Goal: Find specific page/section: Find specific page/section

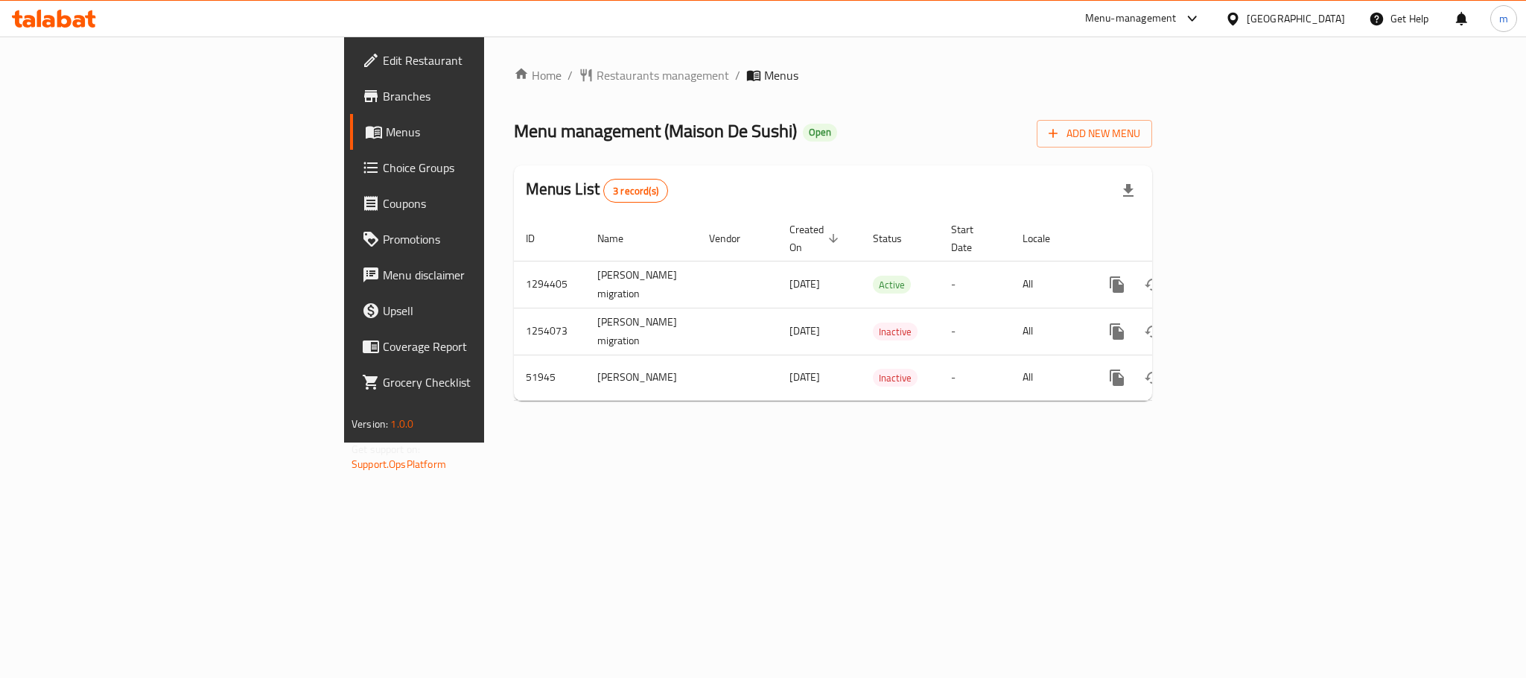
click at [1327, 22] on div "[GEOGRAPHIC_DATA]" at bounding box center [1296, 18] width 98 height 16
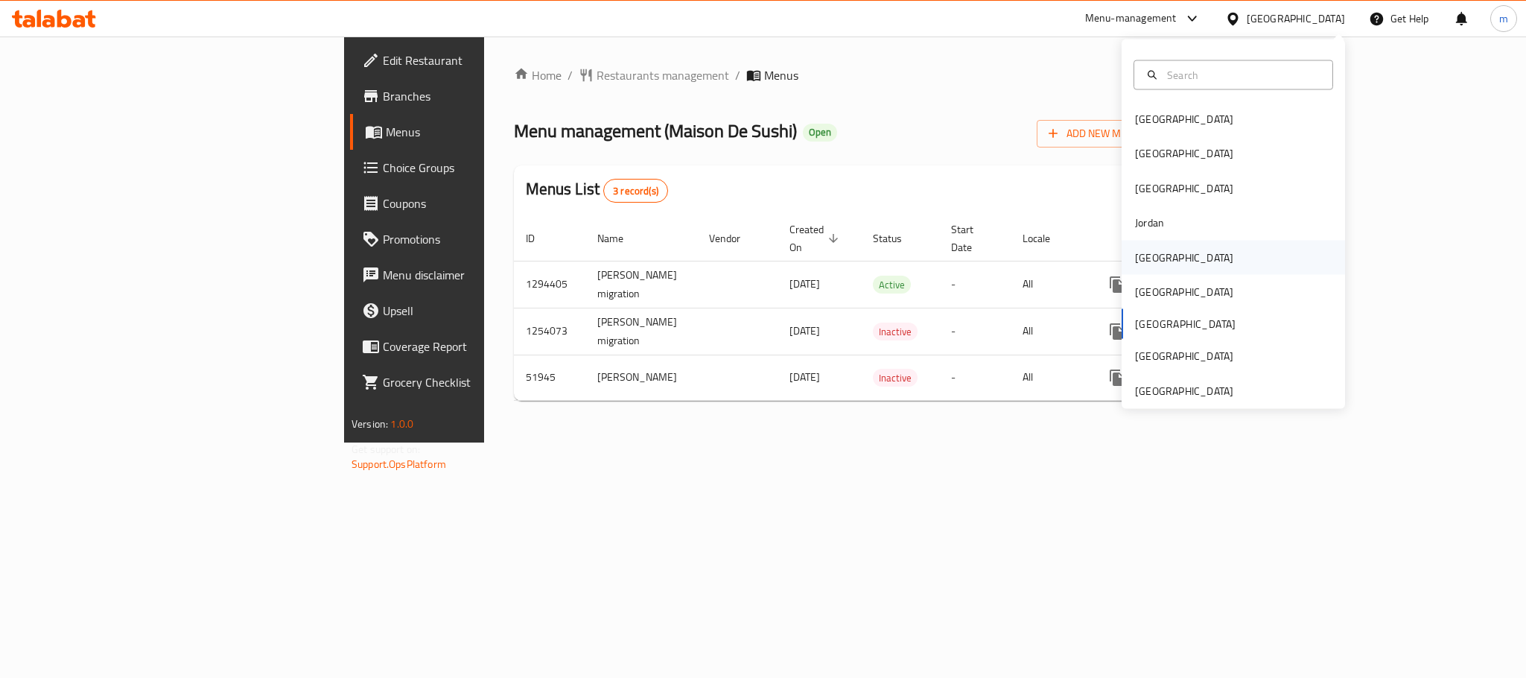
click at [1178, 259] on div "[GEOGRAPHIC_DATA]" at bounding box center [1233, 257] width 223 height 34
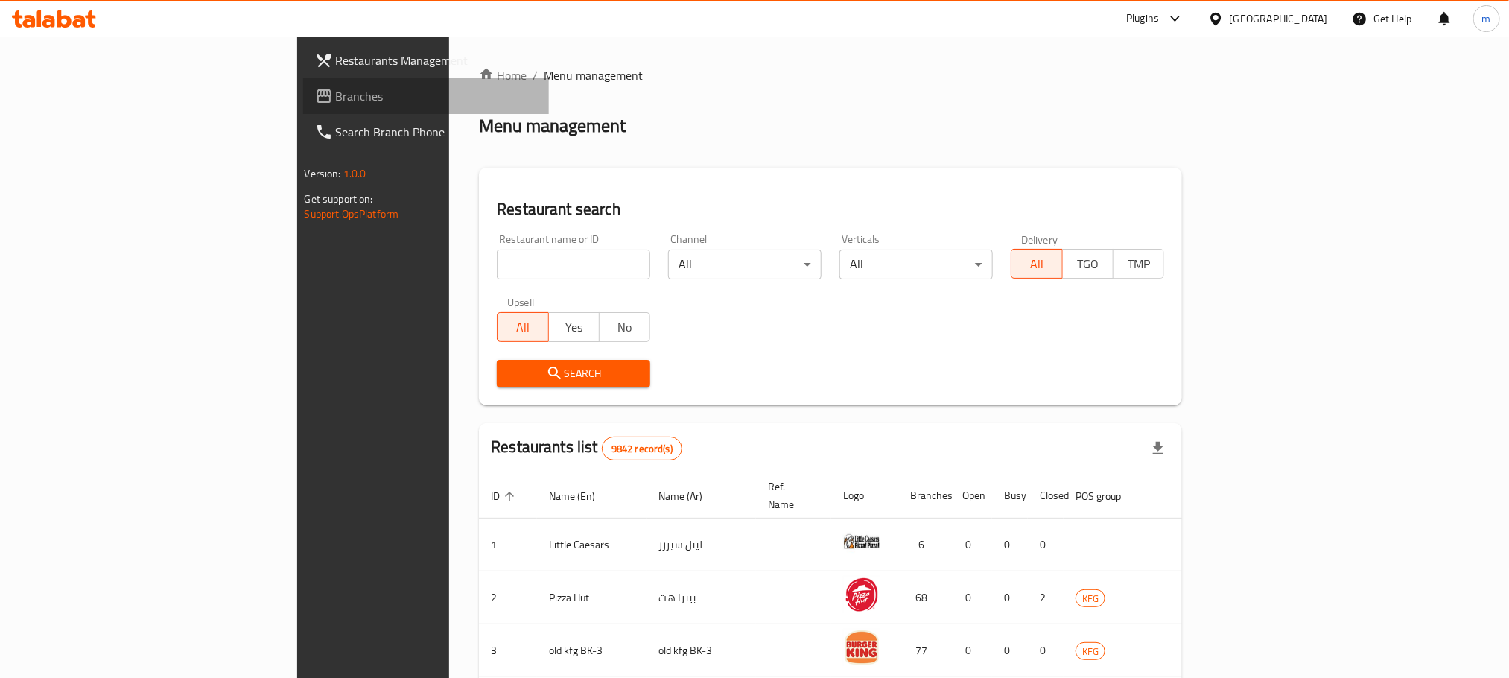
click at [336, 87] on span "Branches" at bounding box center [436, 96] width 201 height 18
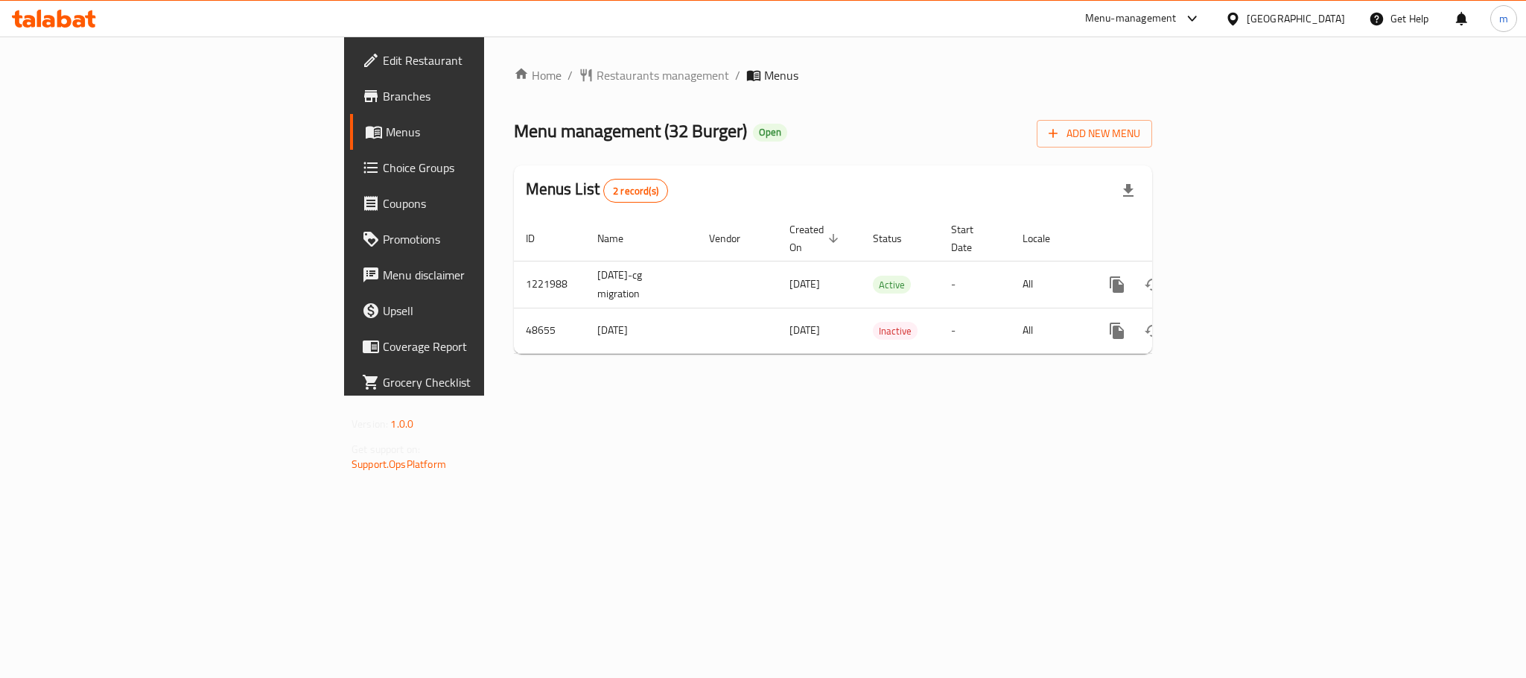
click at [484, 63] on div "Home / Restaurants management / Menus Menu management ( 32 Burger ) Open Add Ne…" at bounding box center [833, 215] width 698 height 359
click at [597, 69] on span "Restaurants management" at bounding box center [663, 75] width 133 height 18
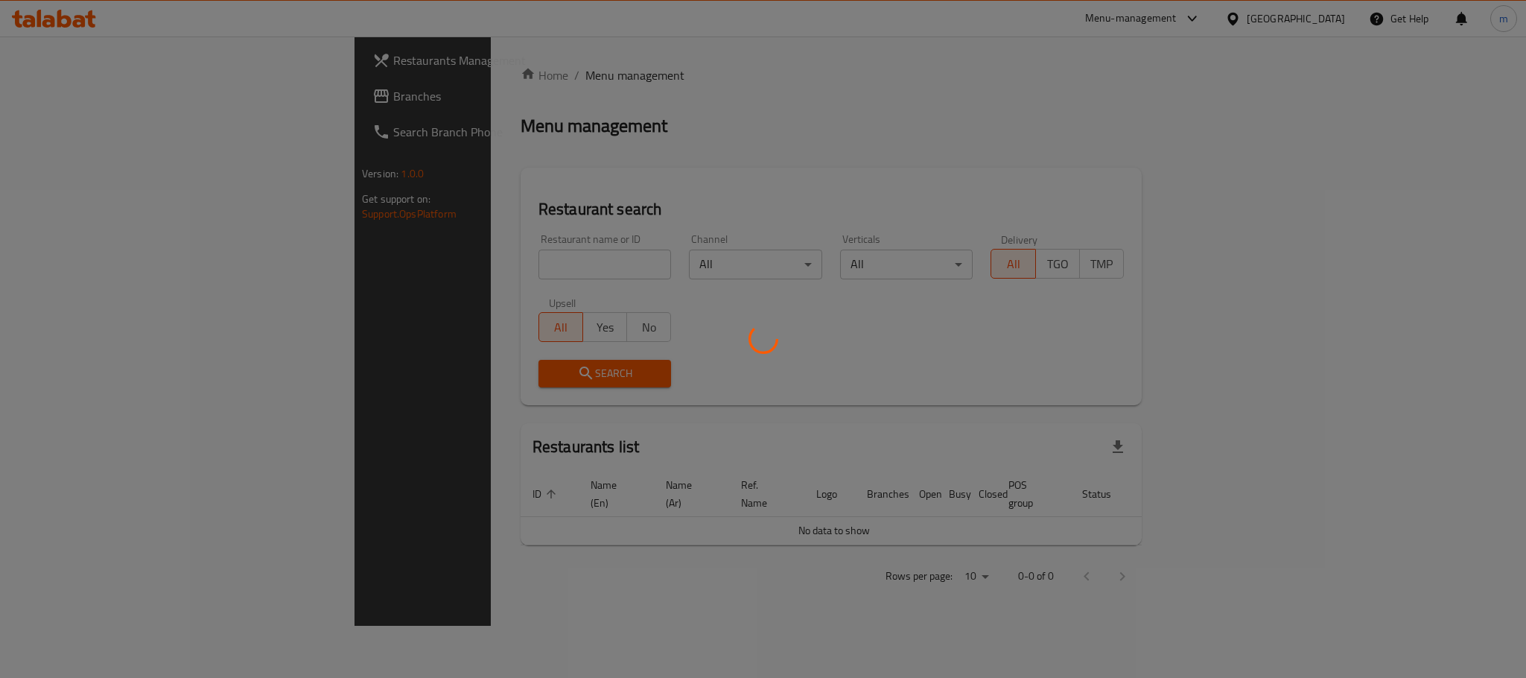
click at [480, 269] on div at bounding box center [763, 339] width 1526 height 678
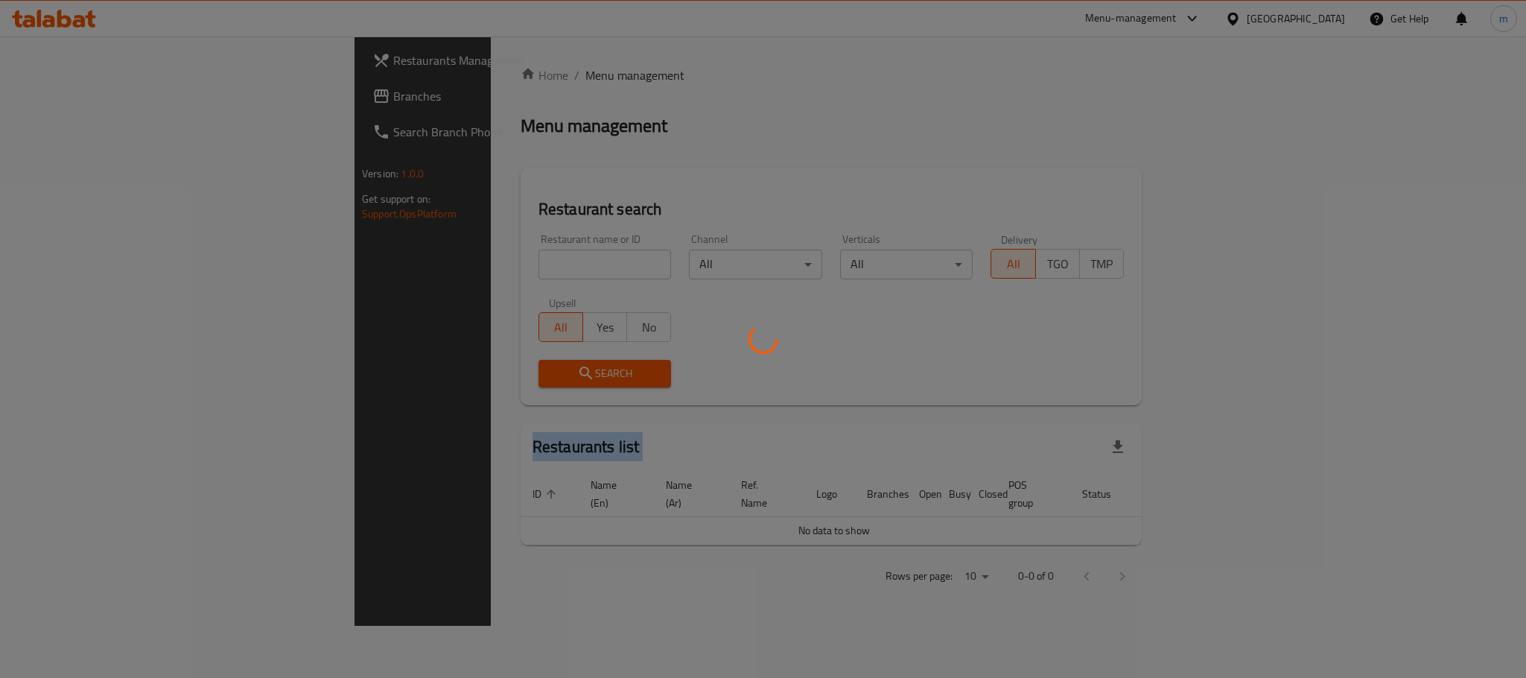
click at [480, 269] on div at bounding box center [763, 339] width 1526 height 678
click at [480, 311] on div at bounding box center [763, 339] width 1526 height 678
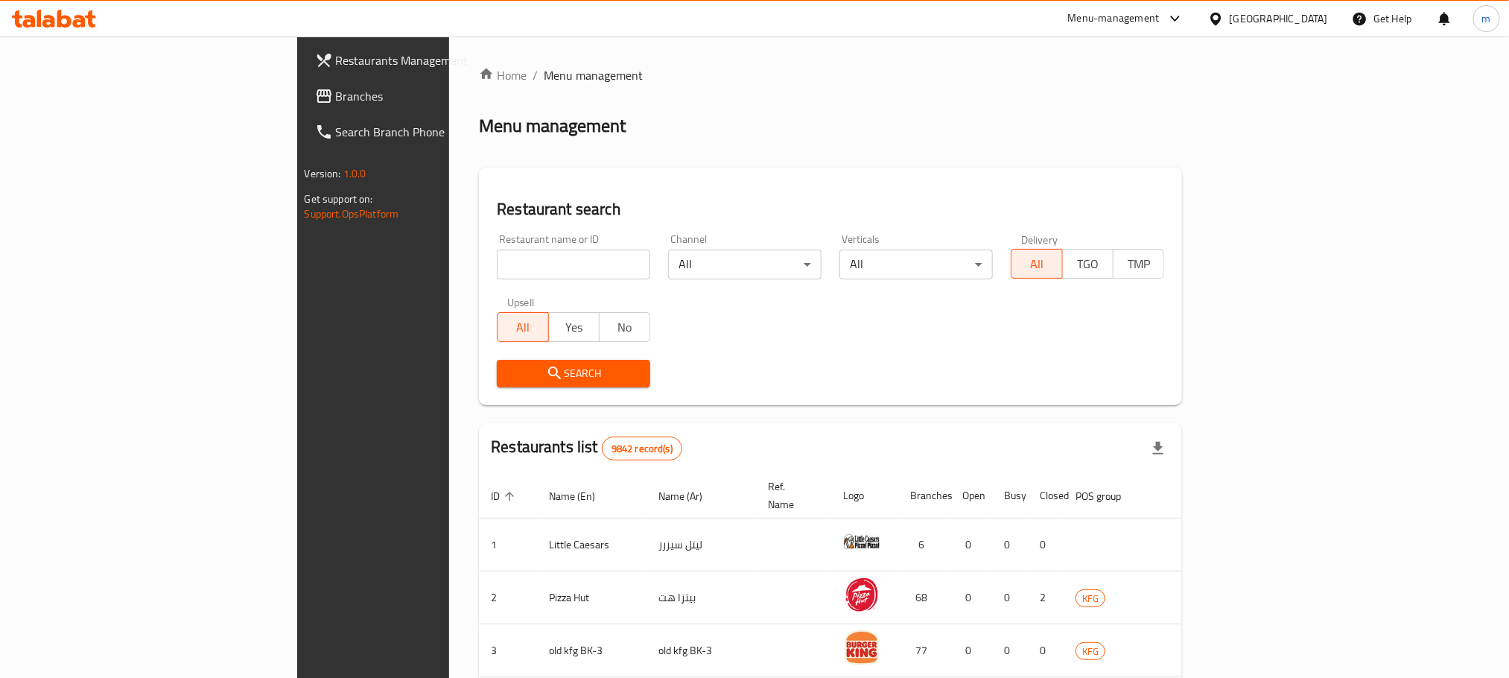
click at [501, 266] on input "search" at bounding box center [573, 265] width 153 height 30
paste input "24537"
type input "24537"
click button "Search" at bounding box center [573, 374] width 153 height 28
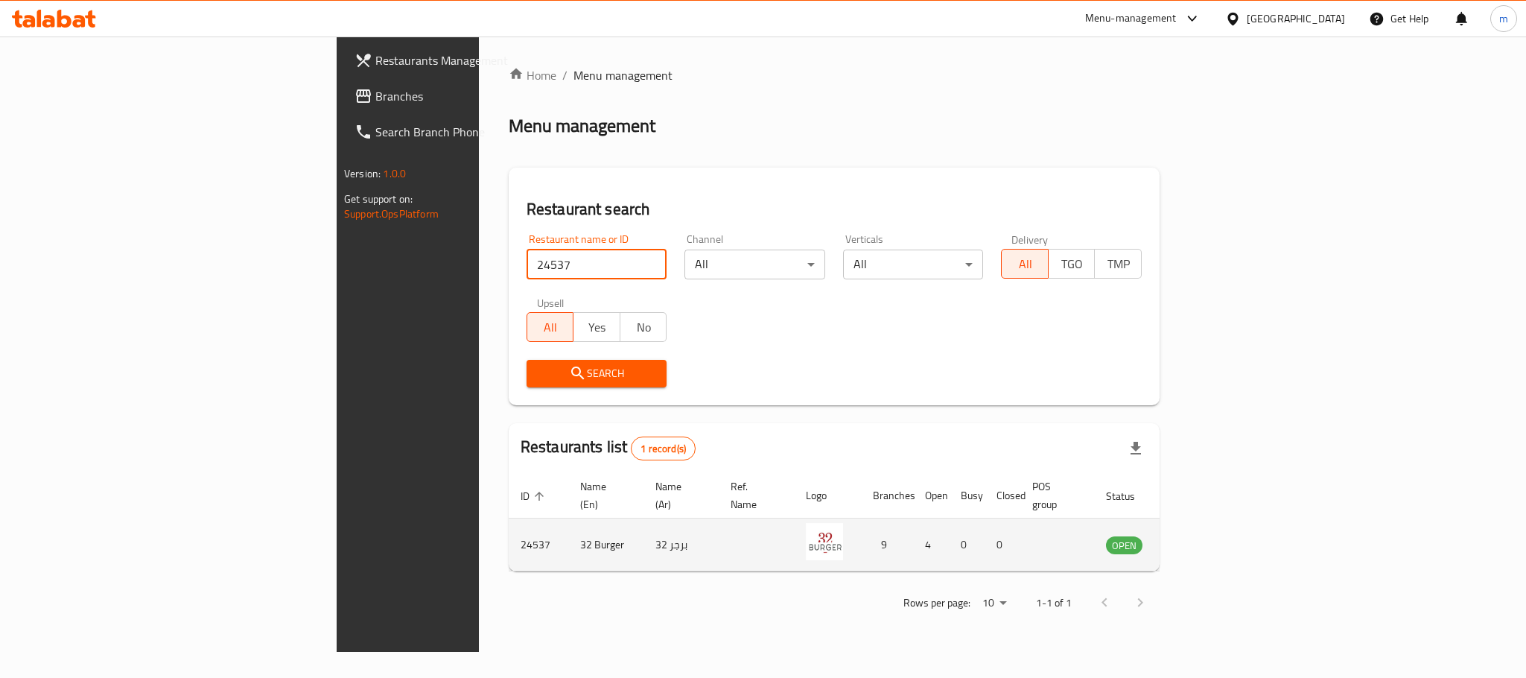
click at [1201, 539] on icon "enhanced table" at bounding box center [1193, 545] width 16 height 13
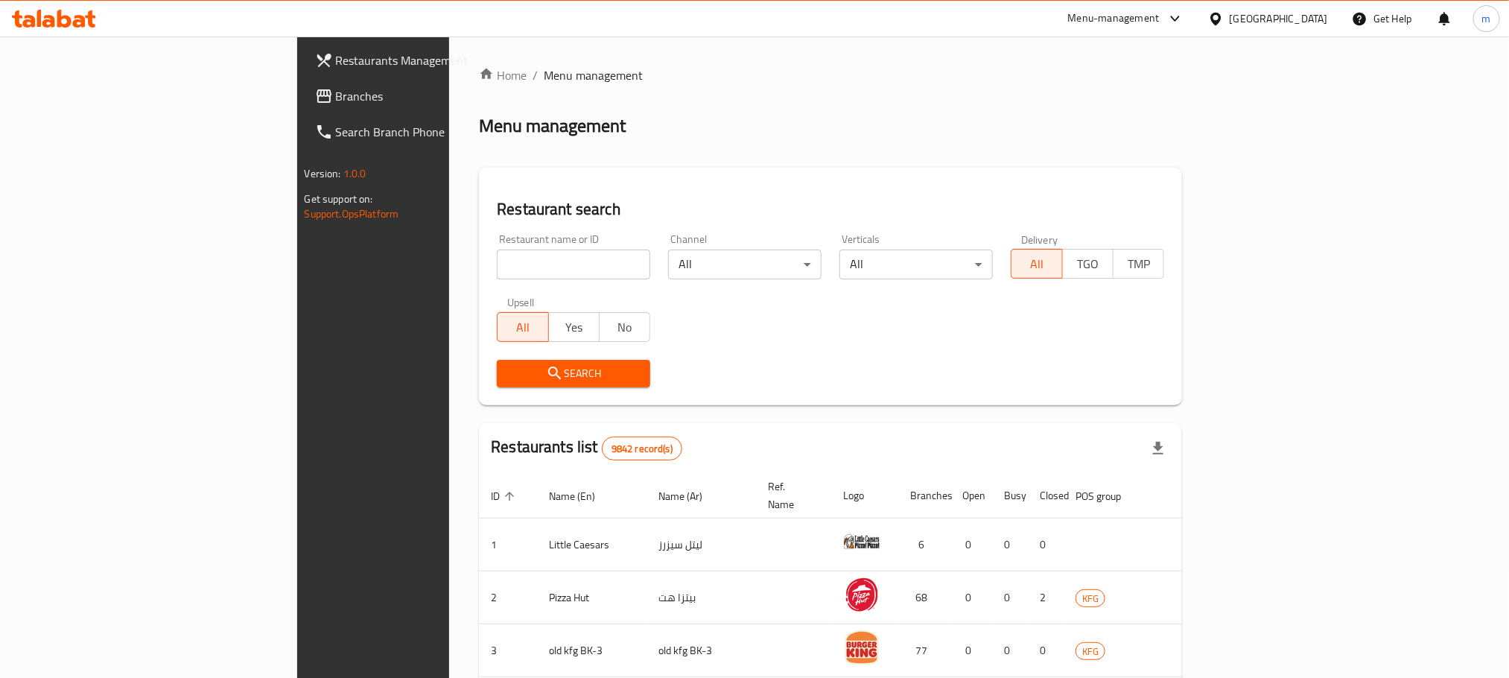
click at [515, 280] on div "Restaurant name or ID Restaurant name or ID" at bounding box center [573, 256] width 171 height 63
click at [515, 266] on input "search" at bounding box center [573, 265] width 153 height 30
paste input "24537"
type input "24537"
click button "Search" at bounding box center [573, 374] width 153 height 28
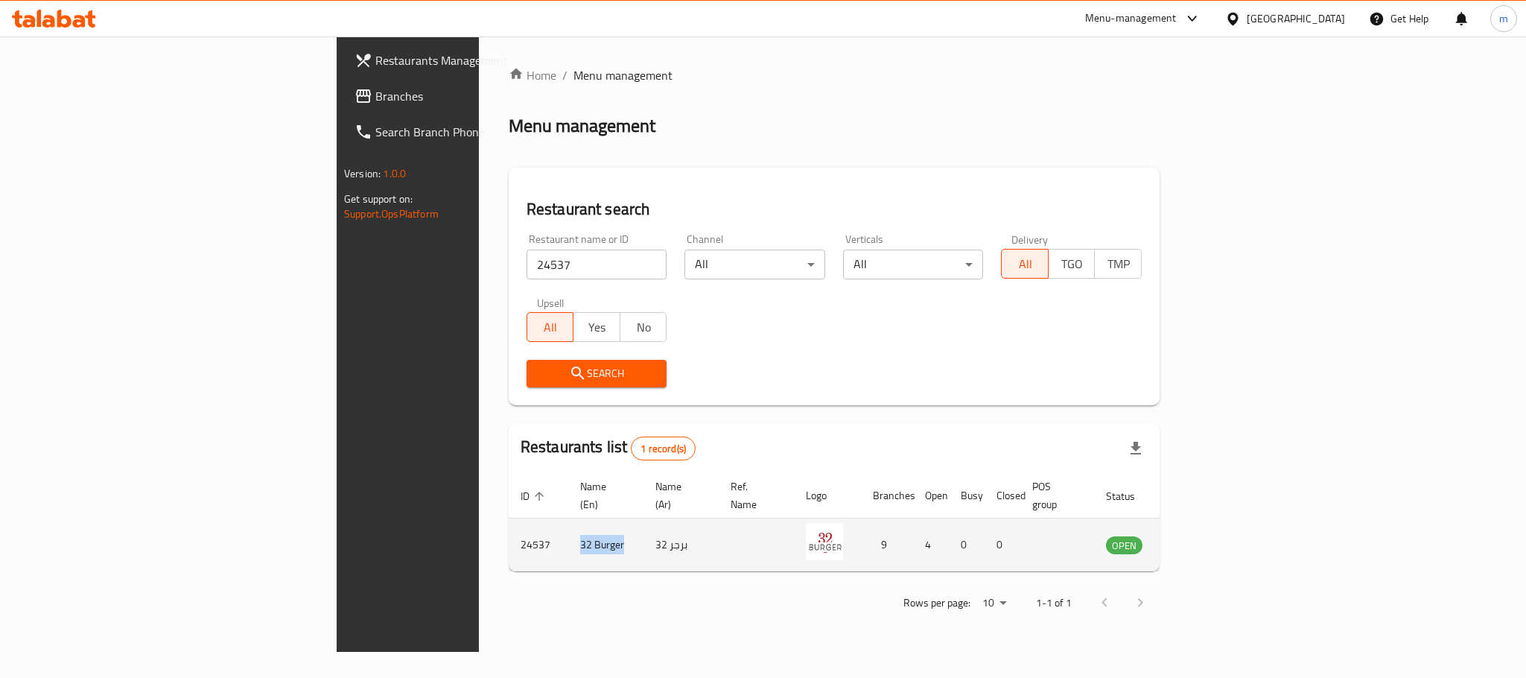
drag, startPoint x: 351, startPoint y: 518, endPoint x: 414, endPoint y: 543, distance: 67.9
click at [568, 543] on td "32 Burger" at bounding box center [605, 544] width 75 height 53
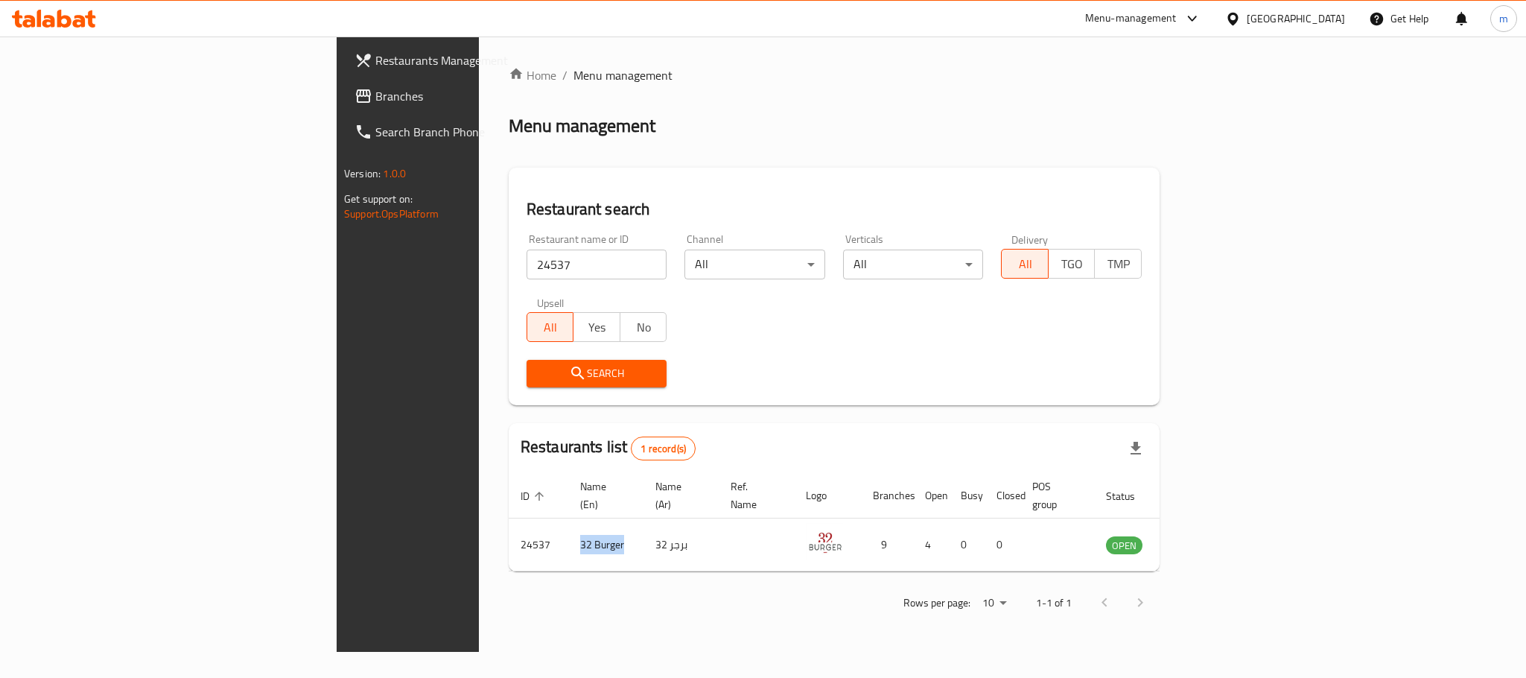
copy td "32 Burger"
click at [1332, 22] on div "[GEOGRAPHIC_DATA]" at bounding box center [1296, 18] width 98 height 16
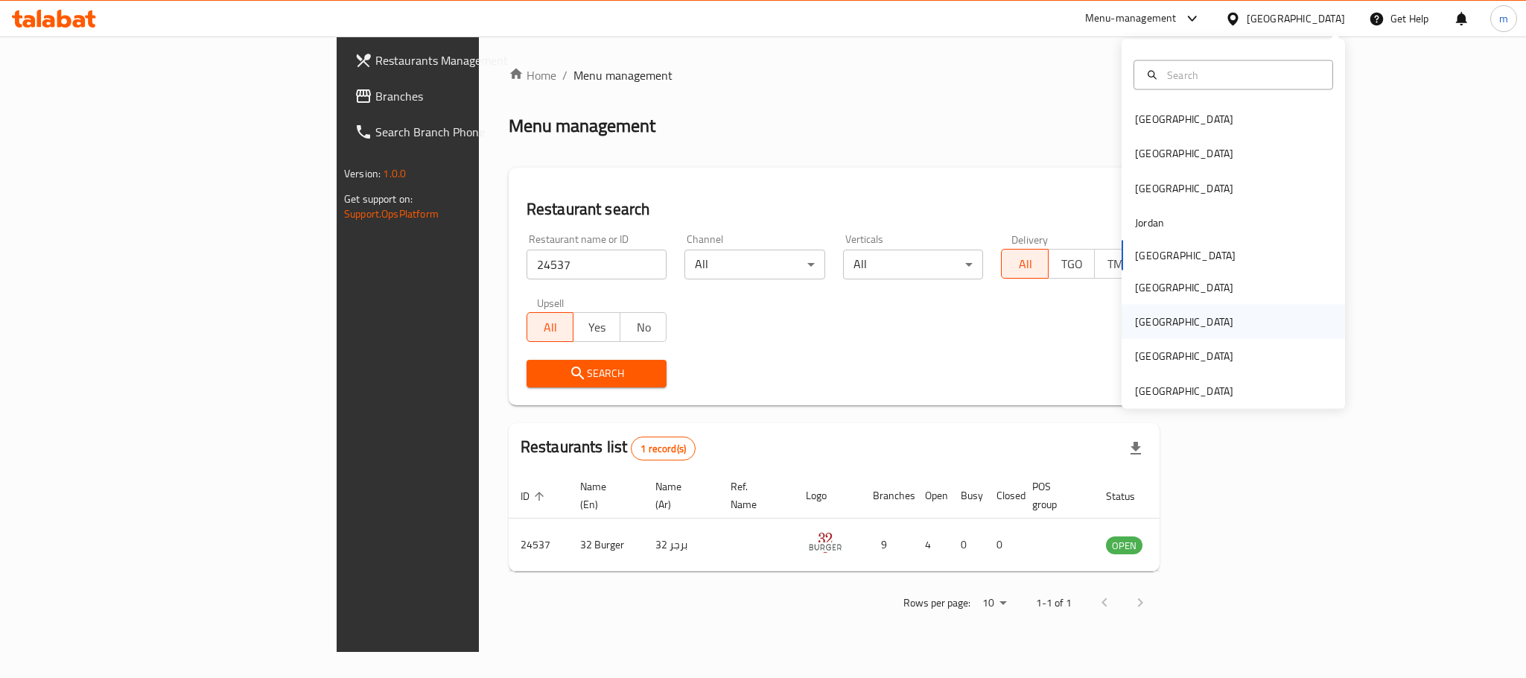
click at [1142, 322] on div "Qatar" at bounding box center [1184, 322] width 98 height 16
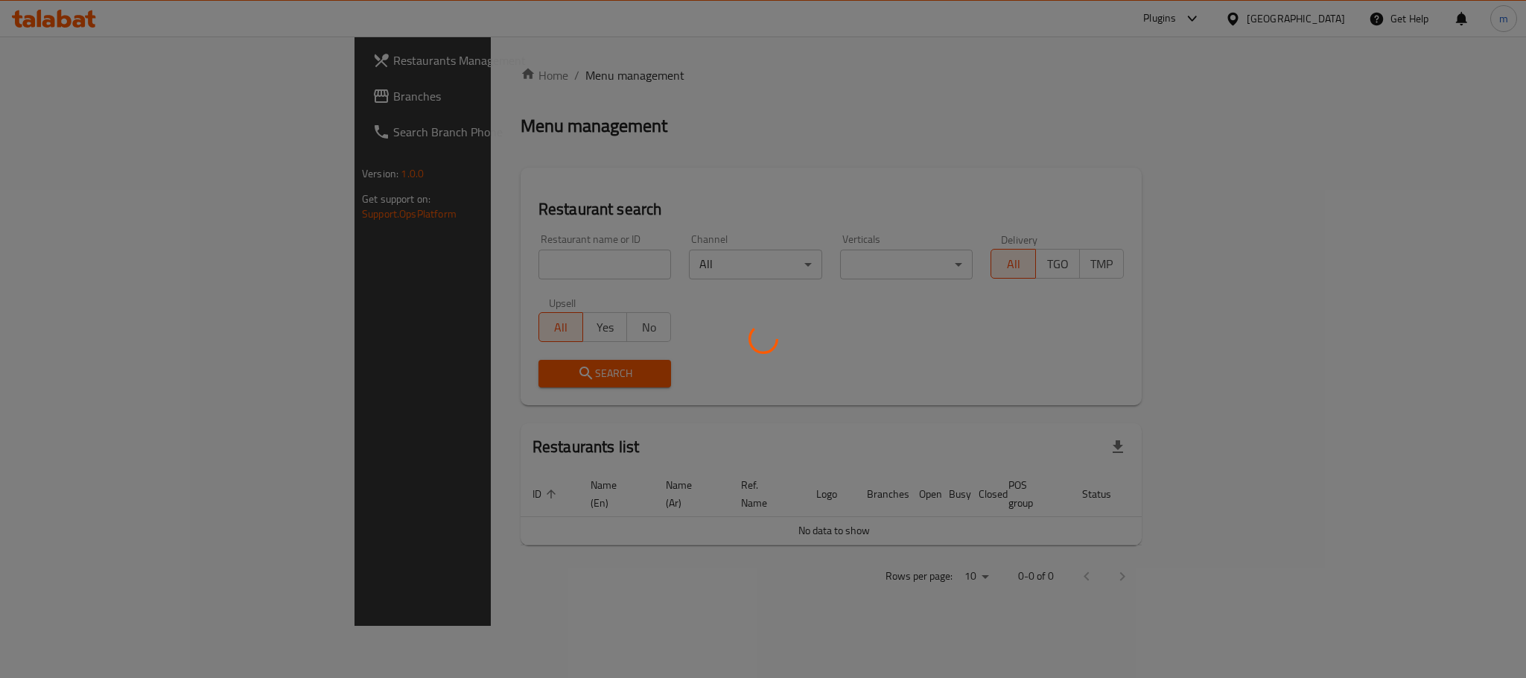
click at [72, 97] on div at bounding box center [763, 339] width 1526 height 678
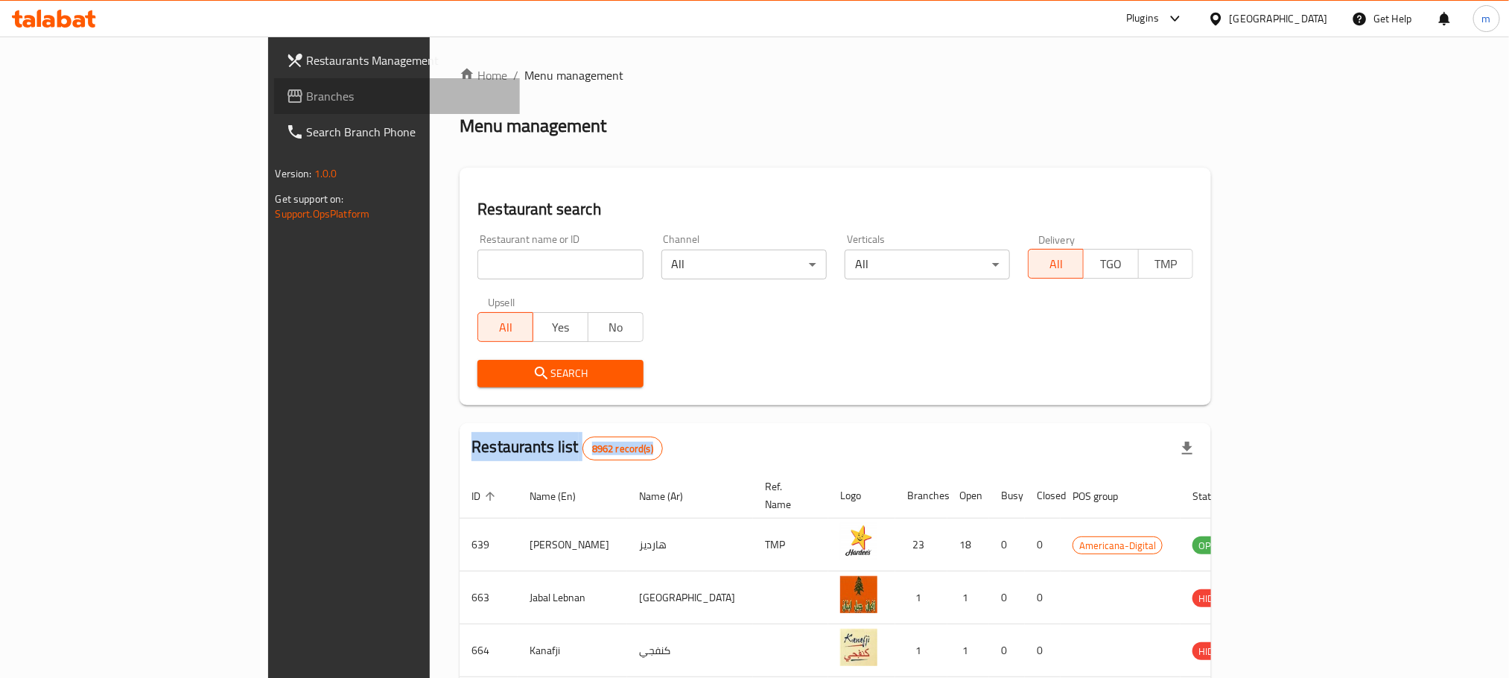
click at [307, 98] on span "Branches" at bounding box center [407, 96] width 201 height 18
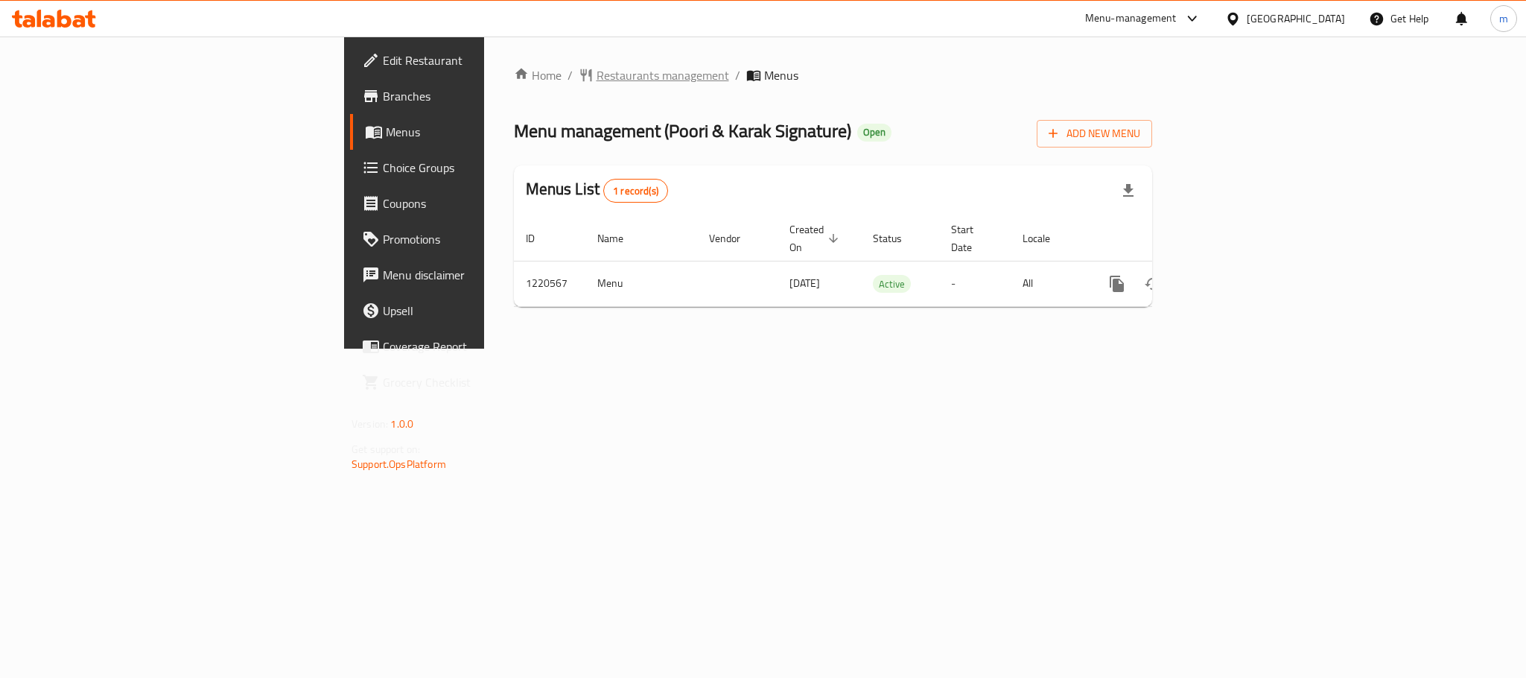
click at [597, 77] on span "Restaurants management" at bounding box center [663, 75] width 133 height 18
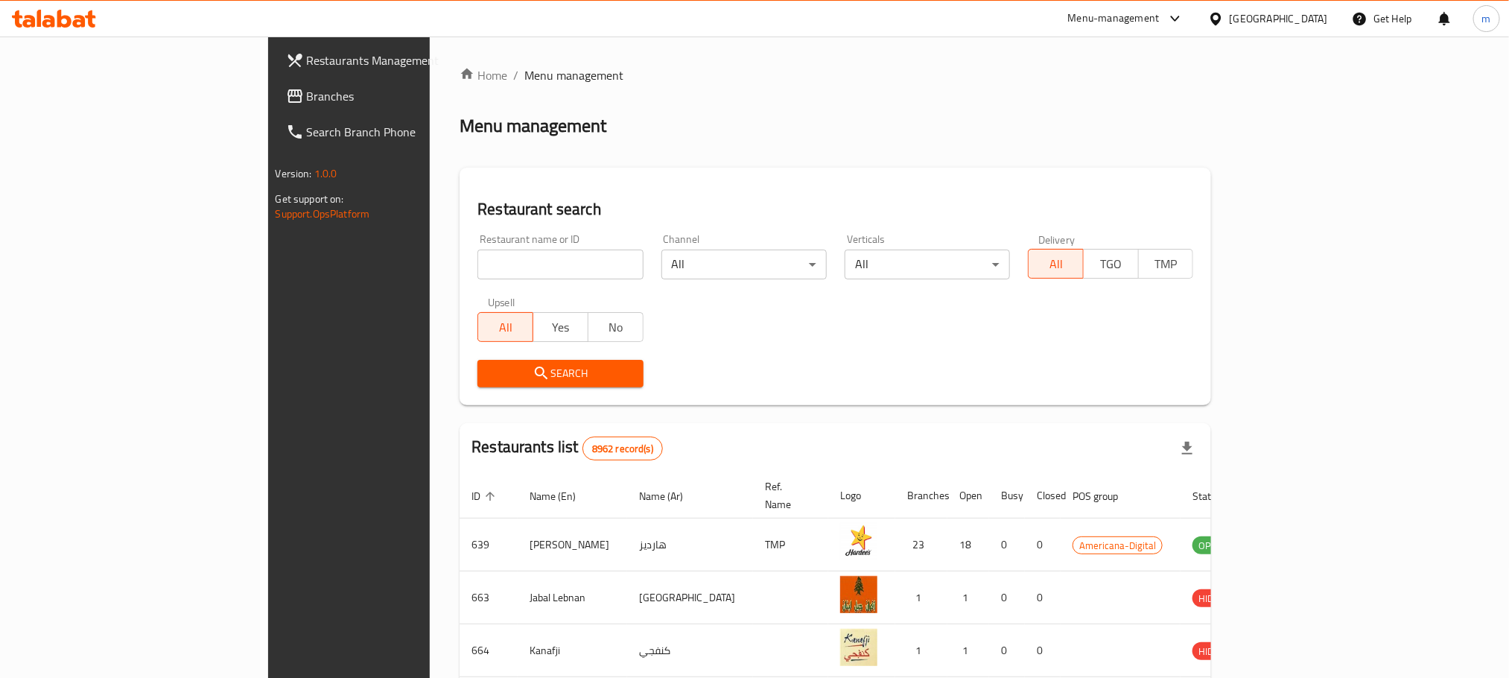
click at [477, 266] on input "search" at bounding box center [559, 265] width 165 height 30
paste input "673447"
type input "673447"
click button "Search" at bounding box center [559, 374] width 165 height 28
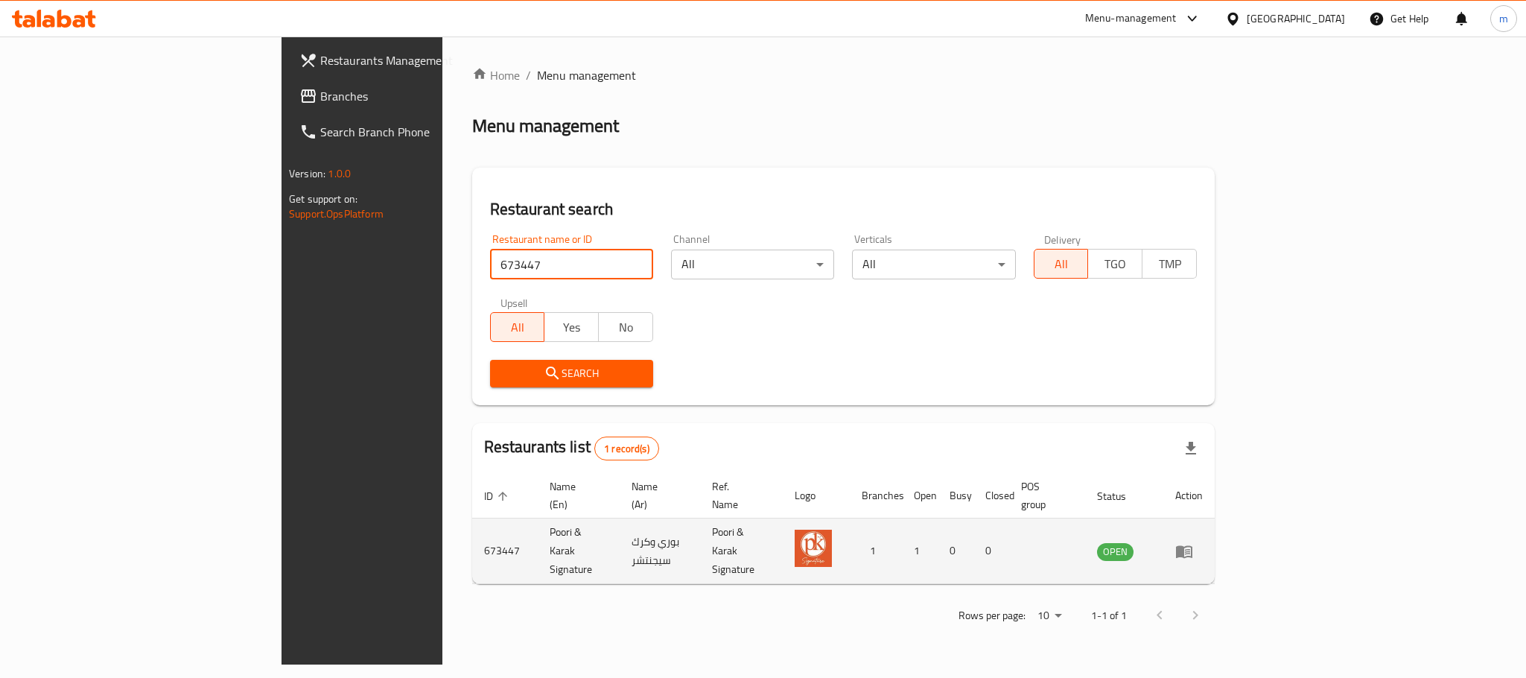
click at [538, 521] on td "Poori & Karak Signature" at bounding box center [579, 551] width 83 height 66
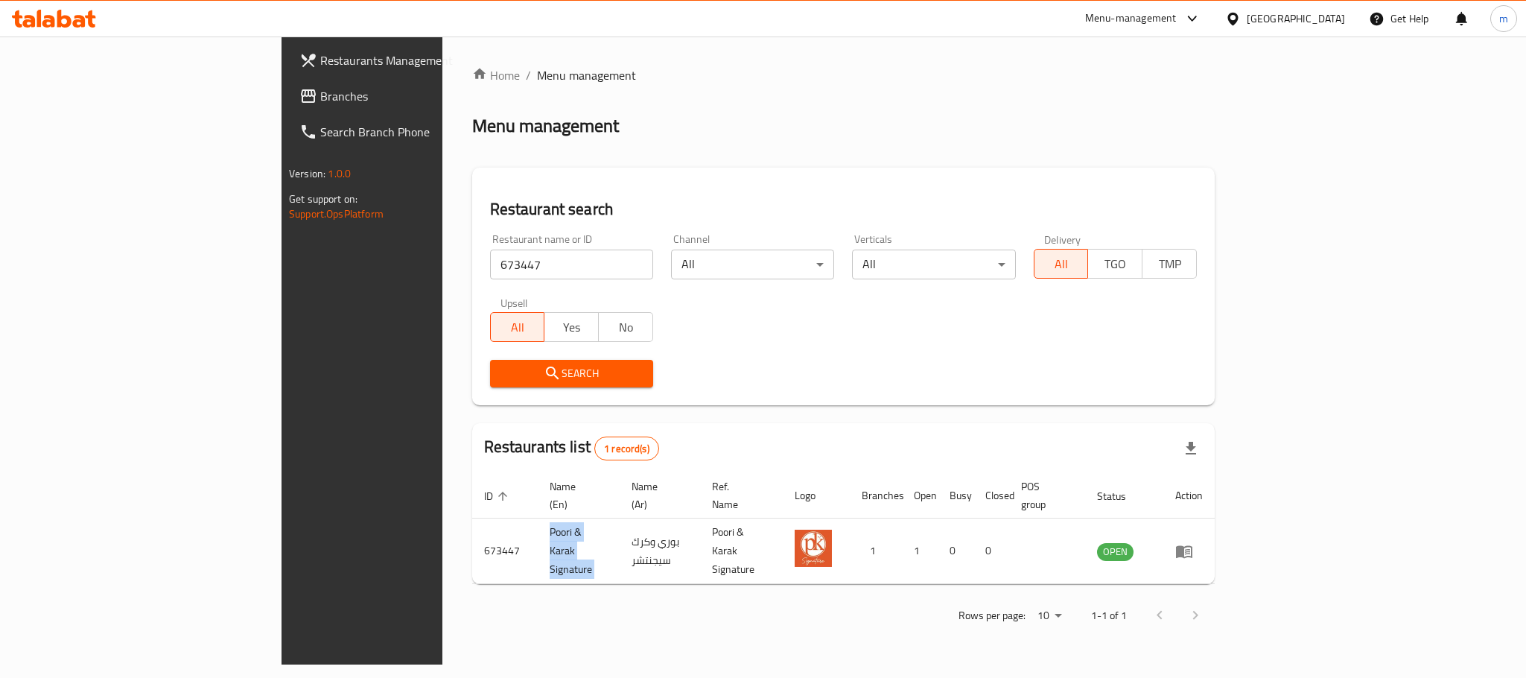
copy td "Poori & Karak Signature"
click at [1127, 606] on p "1-1 of 1" at bounding box center [1109, 615] width 36 height 19
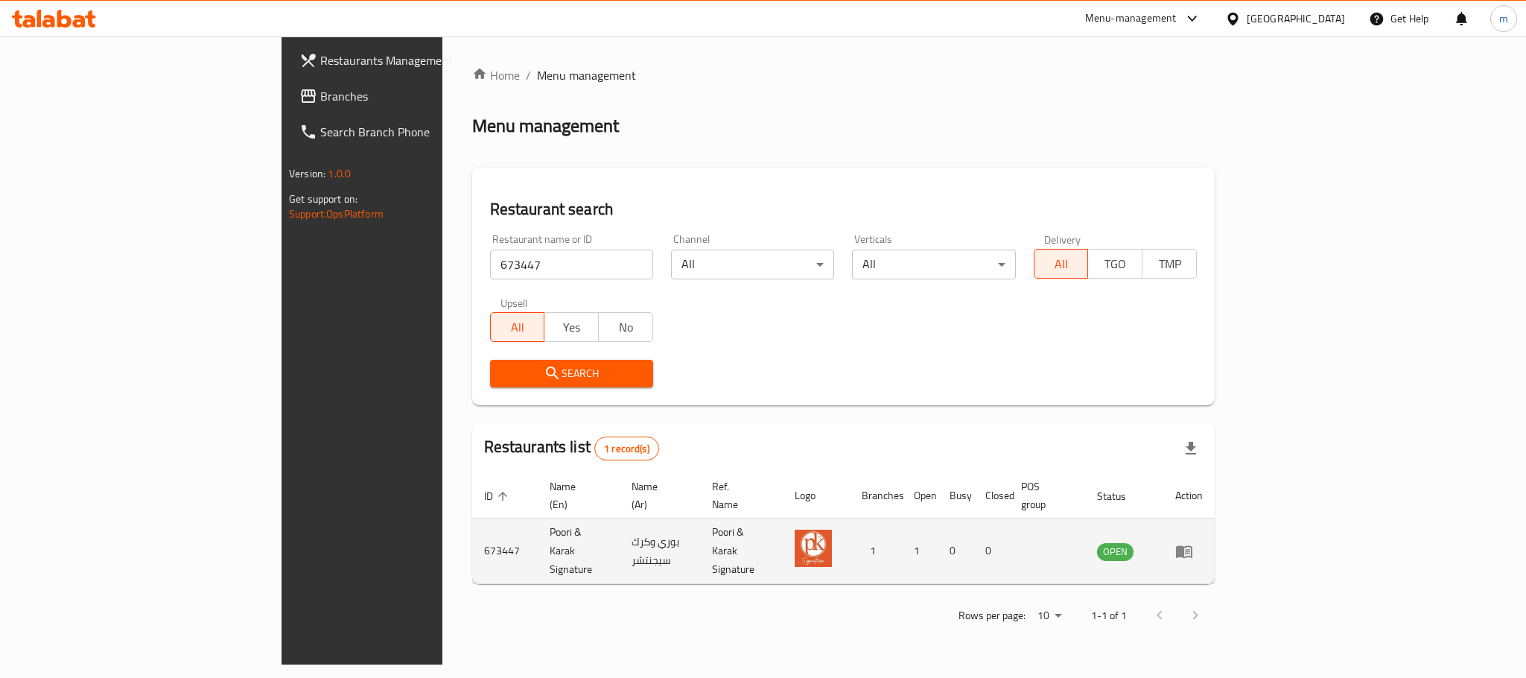
click at [1215, 536] on td "enhanced table" at bounding box center [1188, 551] width 51 height 66
click at [1193, 542] on icon "enhanced table" at bounding box center [1184, 551] width 18 height 18
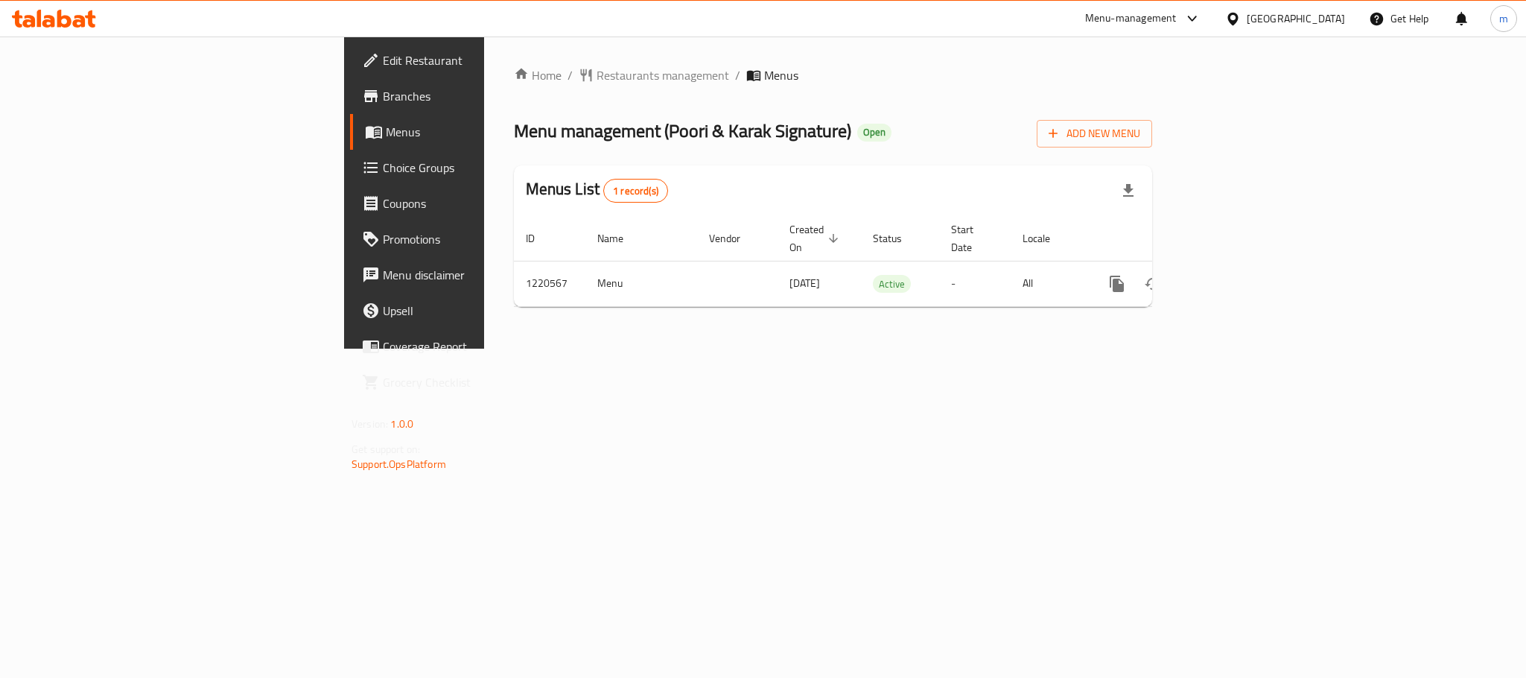
click at [1334, 16] on div "Qatar" at bounding box center [1296, 18] width 98 height 16
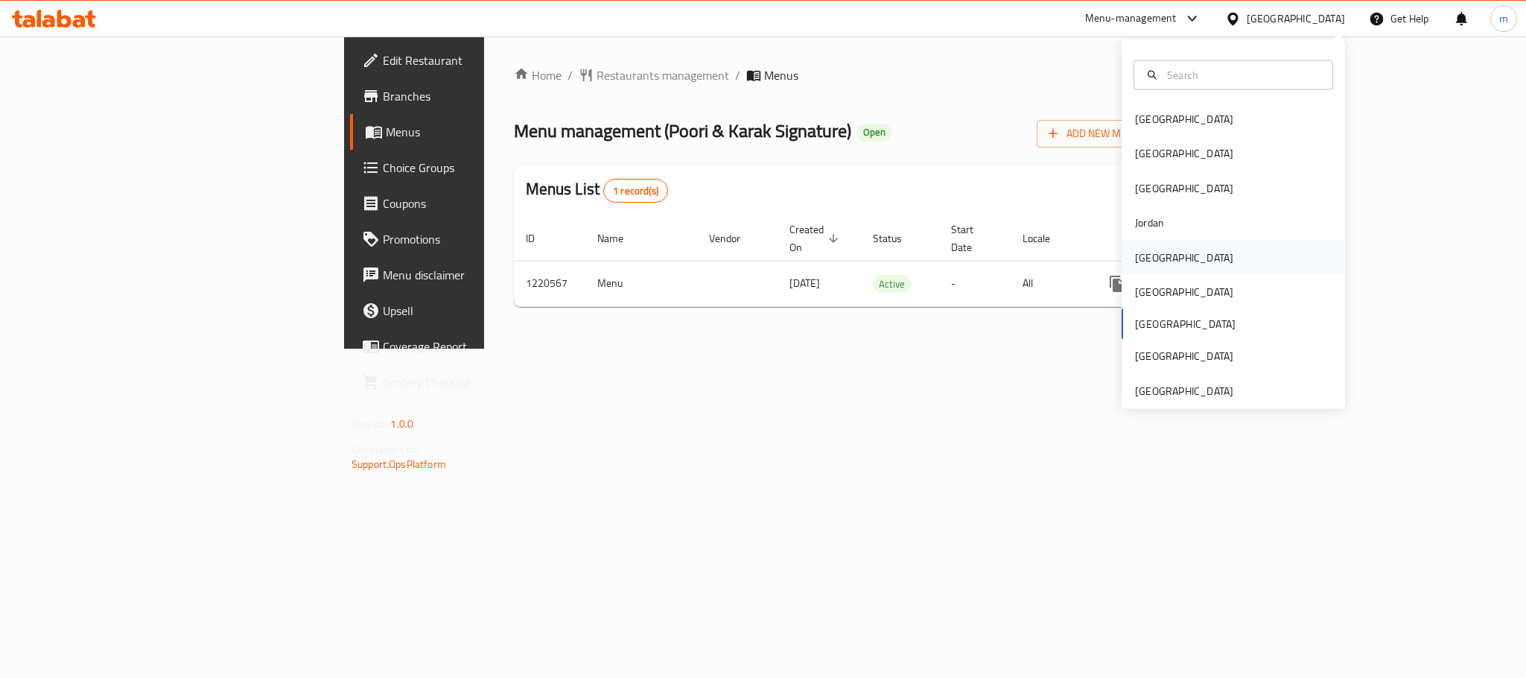
click at [1145, 264] on div "[GEOGRAPHIC_DATA]" at bounding box center [1184, 257] width 98 height 16
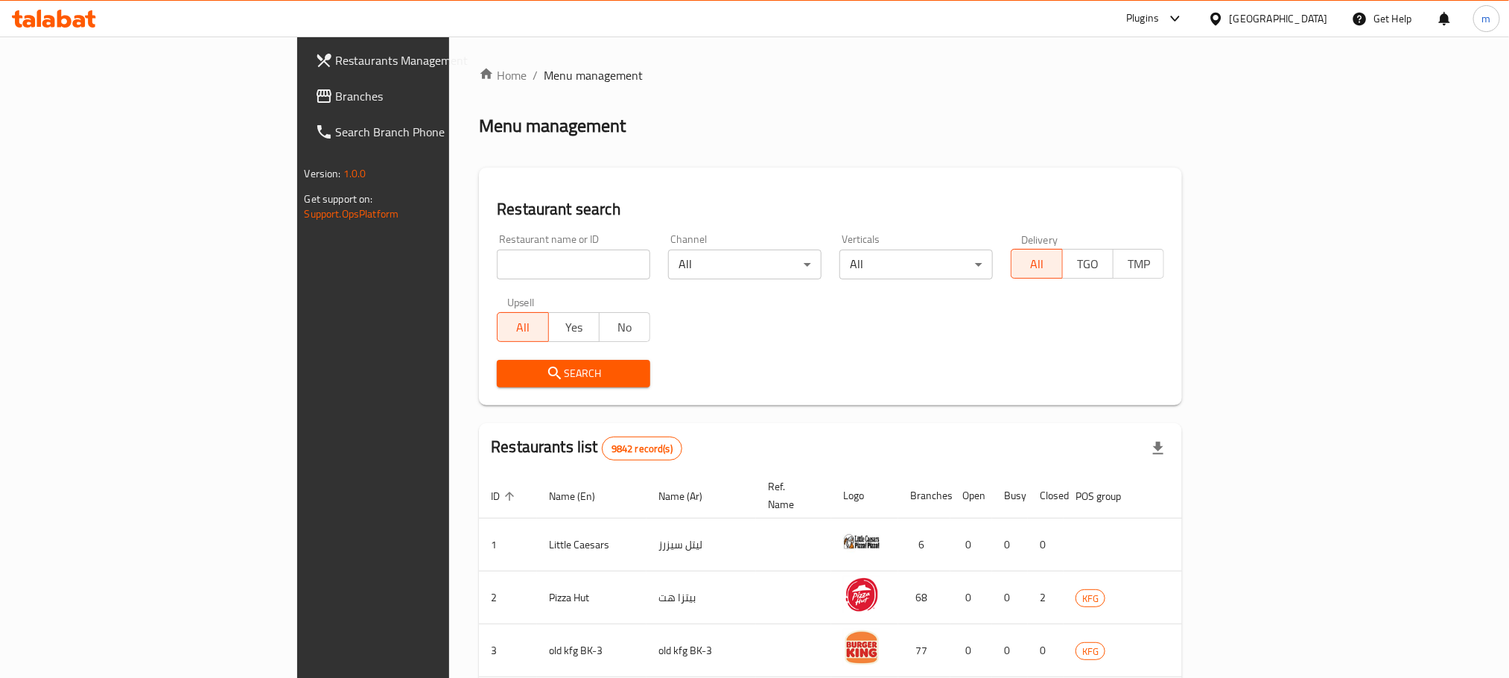
drag, startPoint x: 108, startPoint y: 98, endPoint x: 7, endPoint y: 109, distance: 101.9
click at [336, 98] on span "Branches" at bounding box center [436, 96] width 201 height 18
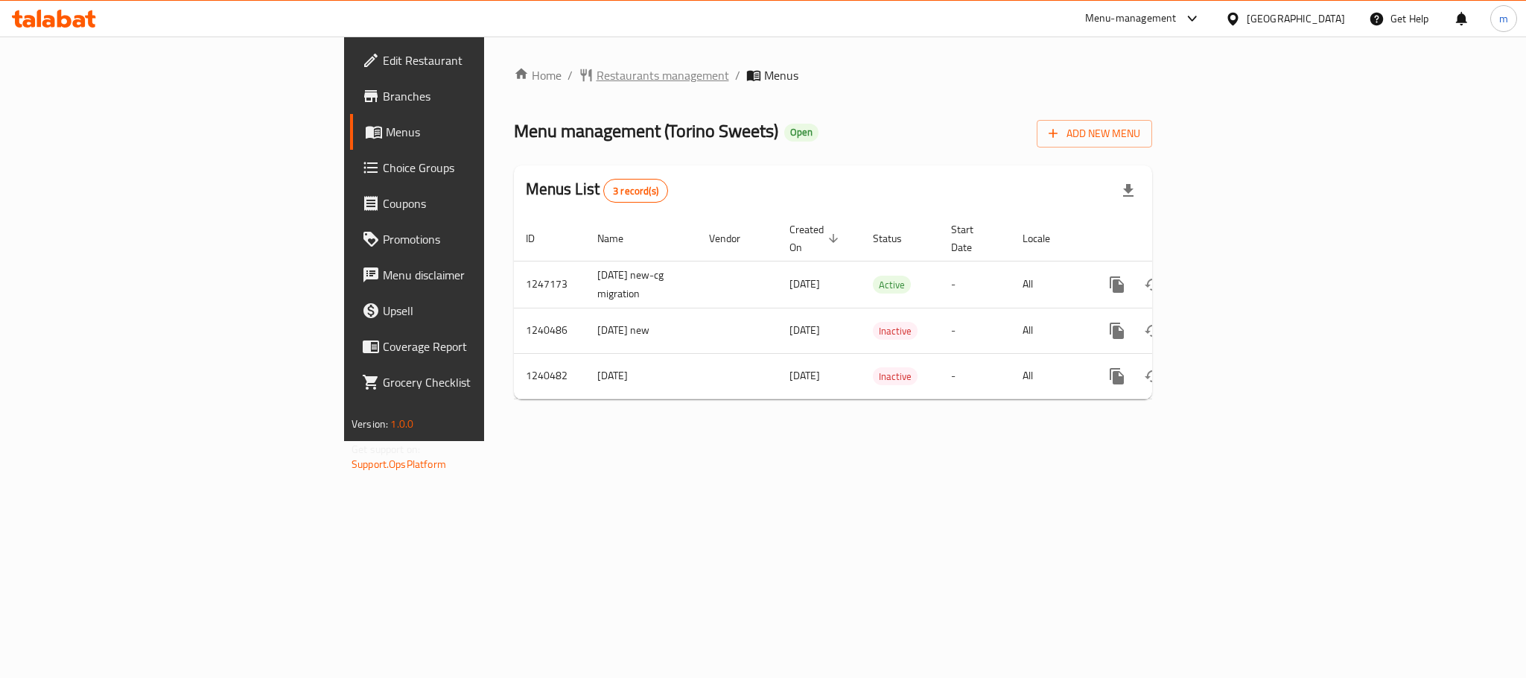
click at [597, 68] on span "Restaurants management" at bounding box center [663, 75] width 133 height 18
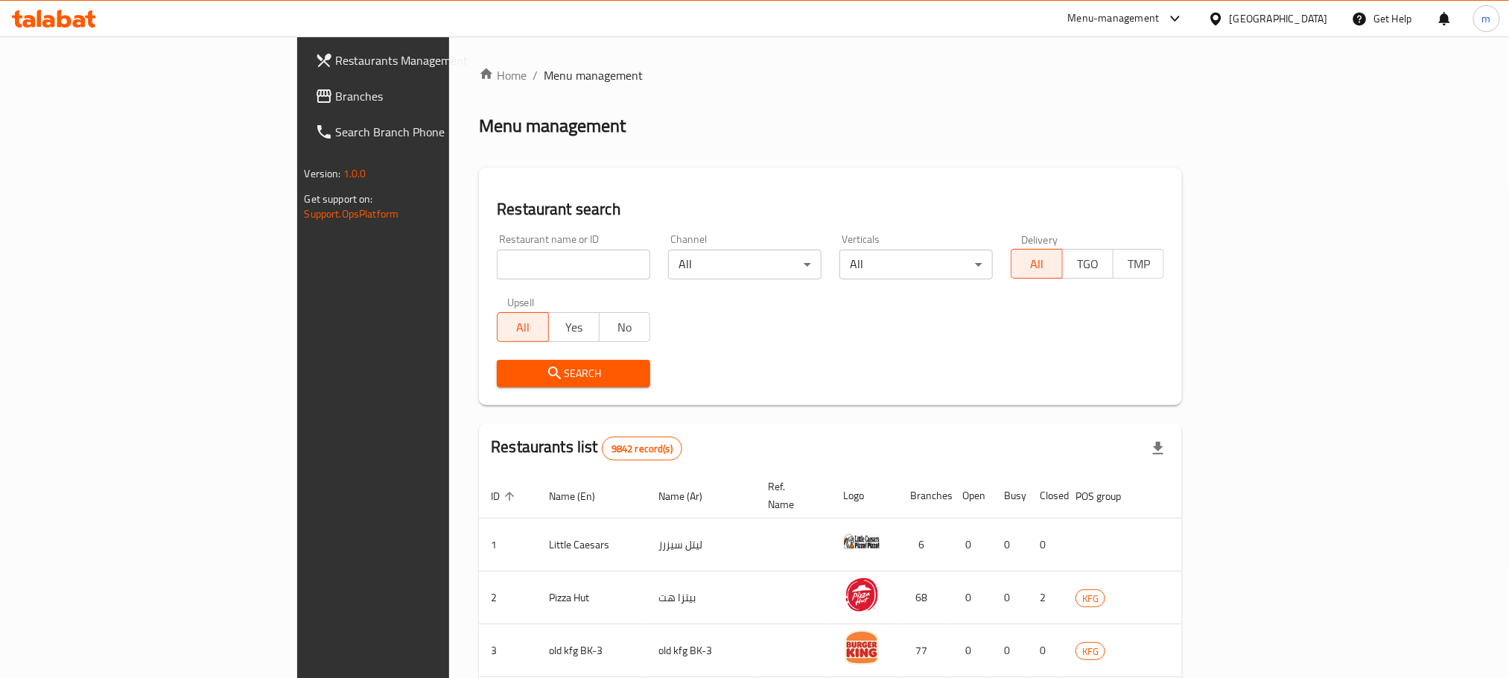
click at [497, 273] on input "search" at bounding box center [573, 265] width 153 height 30
paste input "4378"
type input "4378"
click button "Search" at bounding box center [573, 374] width 153 height 28
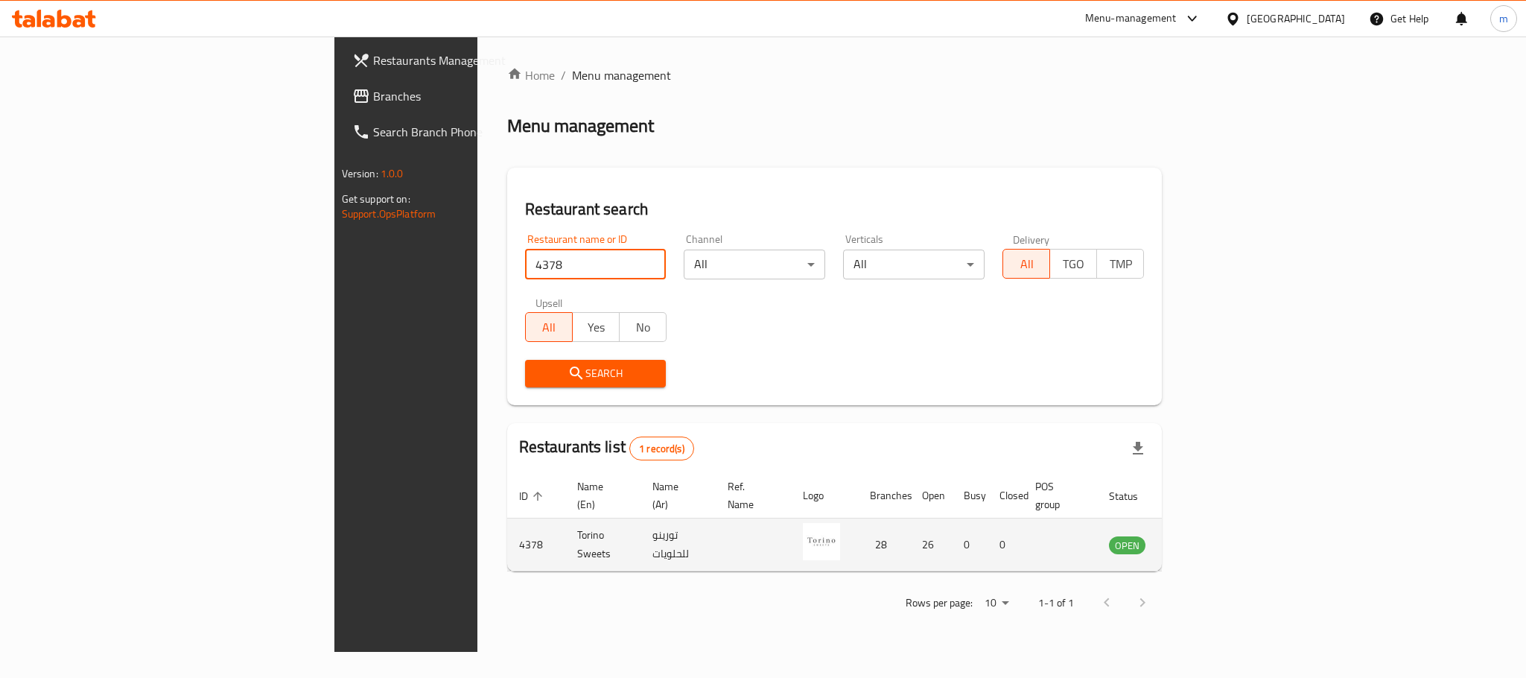
click at [565, 546] on td "Torino Sweets" at bounding box center [602, 544] width 75 height 53
click at [565, 521] on td "Torino Sweets" at bounding box center [602, 544] width 75 height 53
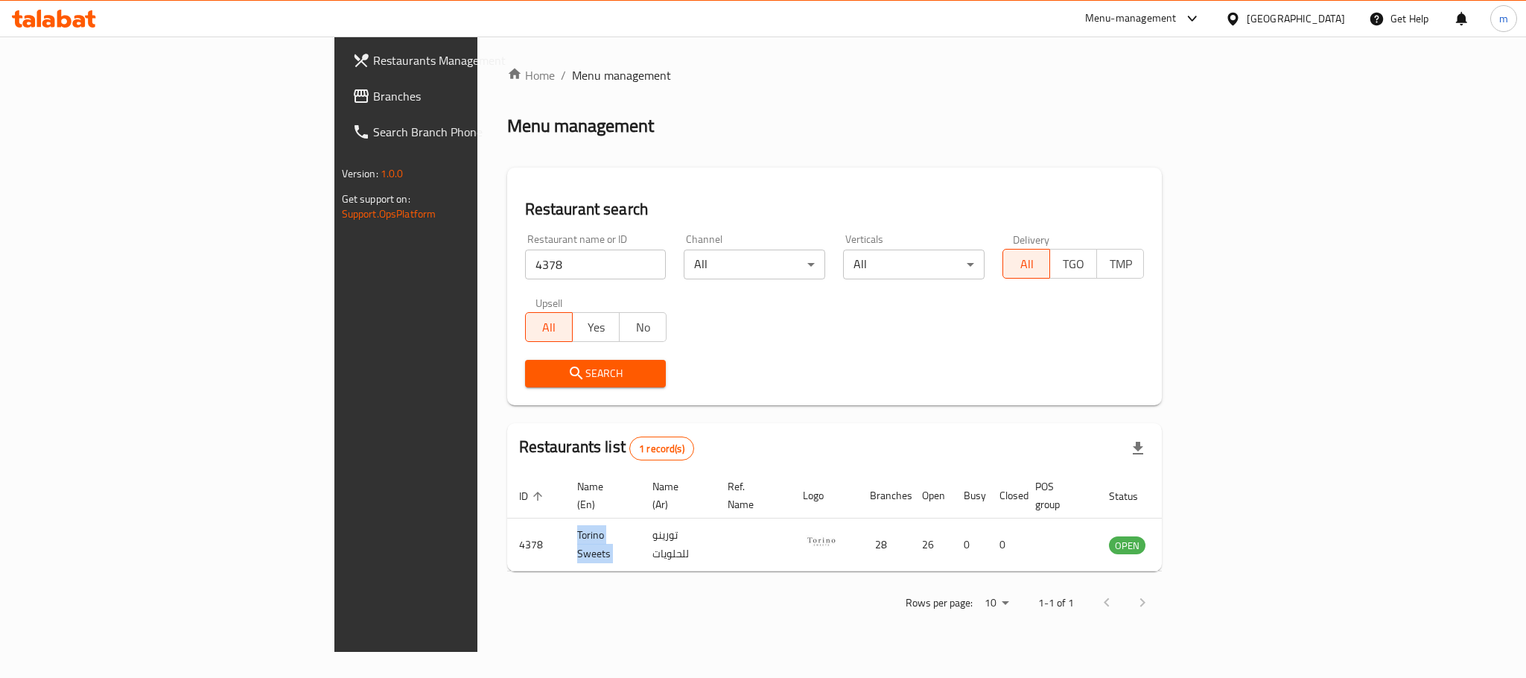
copy td "Torino Sweets"
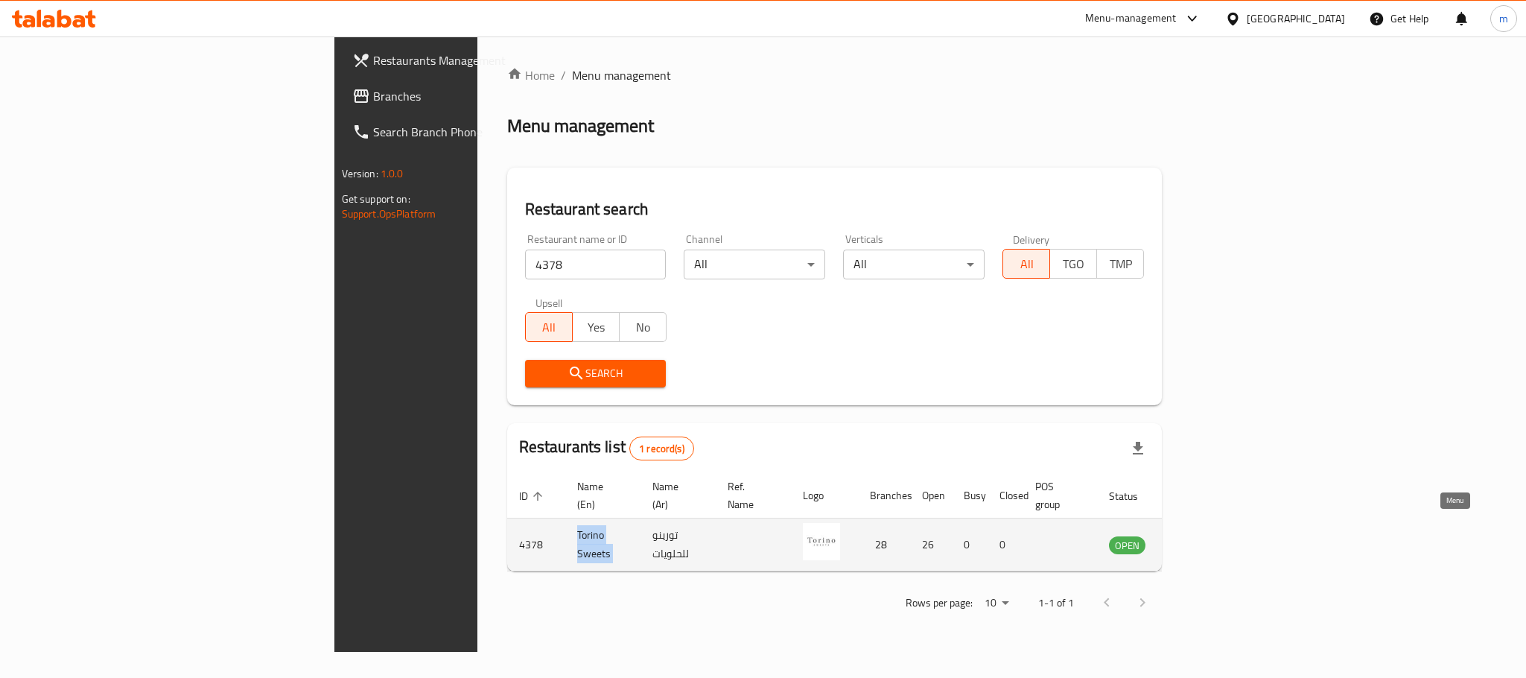
click at [1215, 536] on link "enhanced table" at bounding box center [1201, 545] width 28 height 18
